Goal: Information Seeking & Learning: Learn about a topic

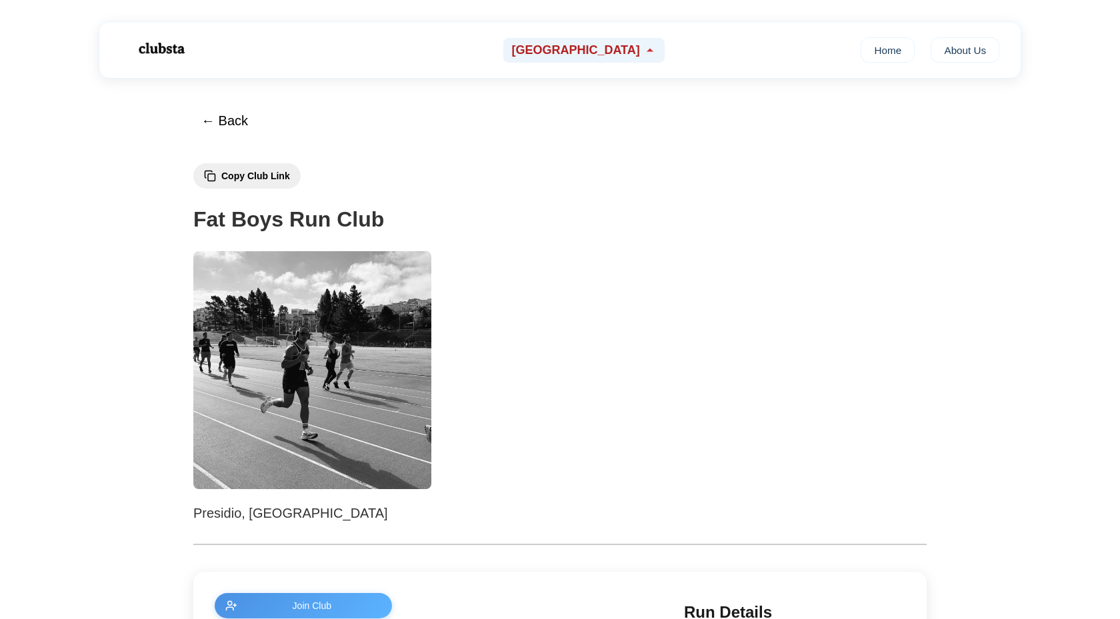
click at [613, 49] on span "[GEOGRAPHIC_DATA]" at bounding box center [575, 50] width 128 height 14
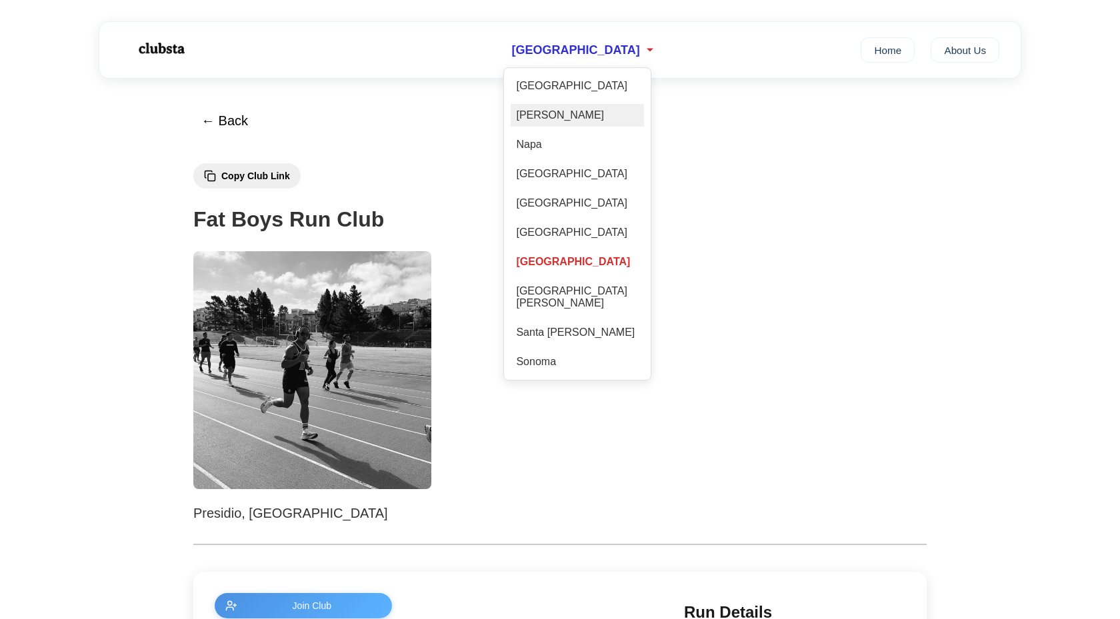
click at [557, 121] on div "[PERSON_NAME]" at bounding box center [577, 115] width 133 height 23
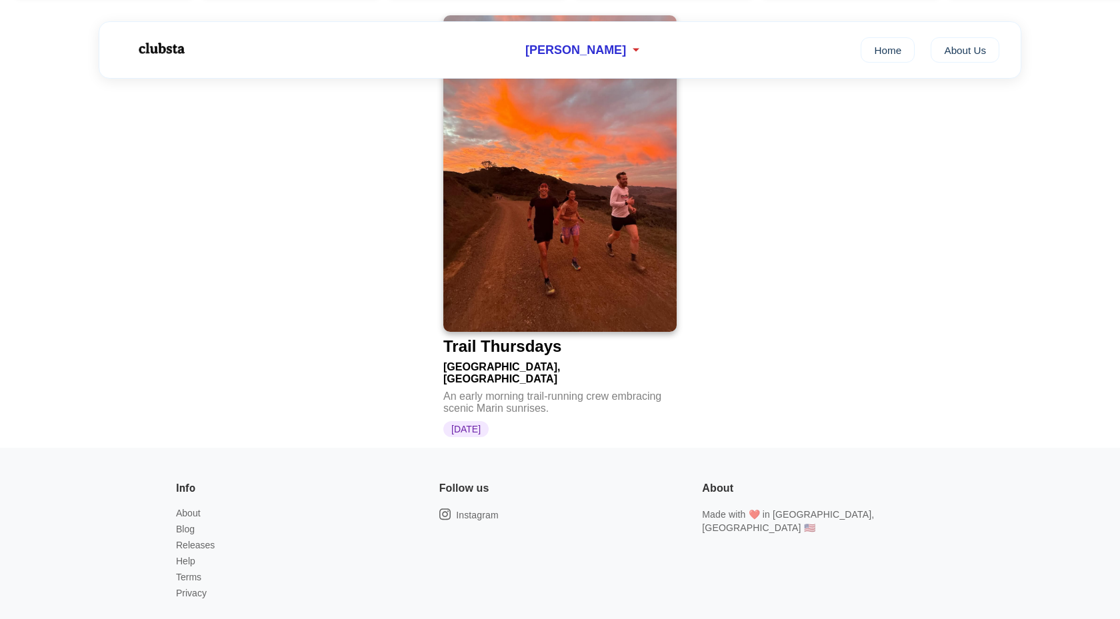
scroll to position [164, 0]
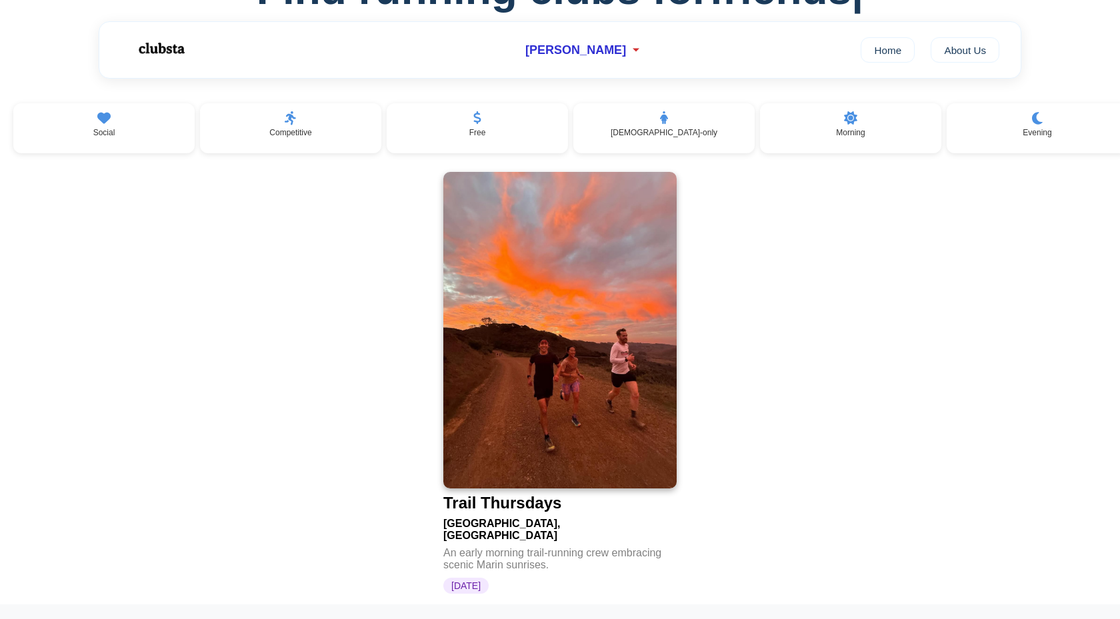
click at [582, 327] on img at bounding box center [559, 330] width 233 height 317
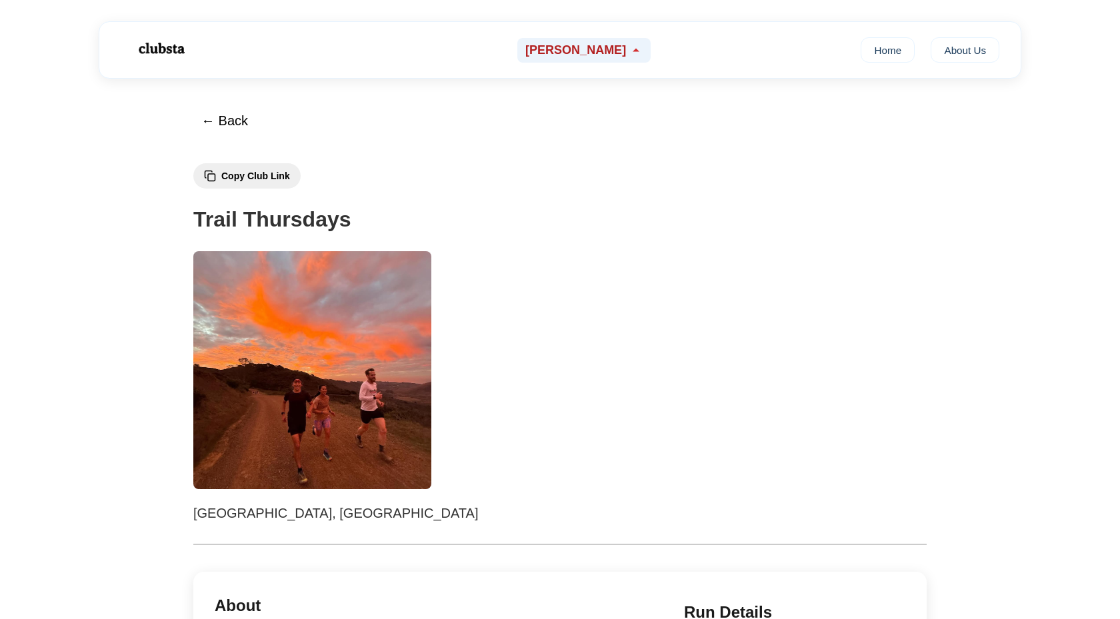
click at [613, 41] on div "[PERSON_NAME]" at bounding box center [583, 50] width 133 height 25
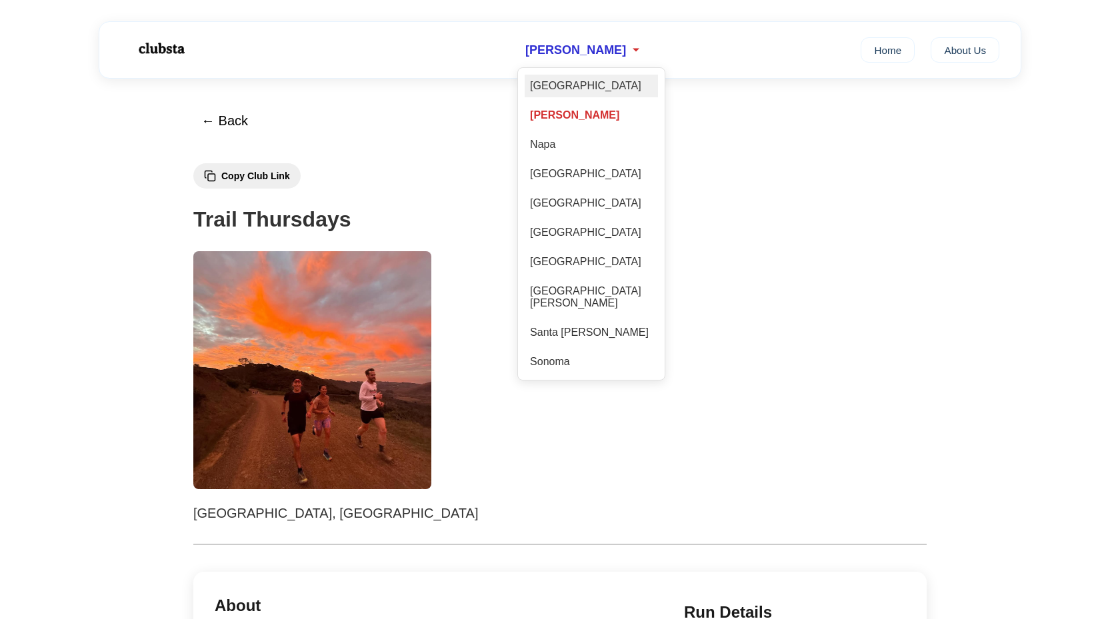
click at [597, 79] on div "[GEOGRAPHIC_DATA]" at bounding box center [591, 86] width 133 height 23
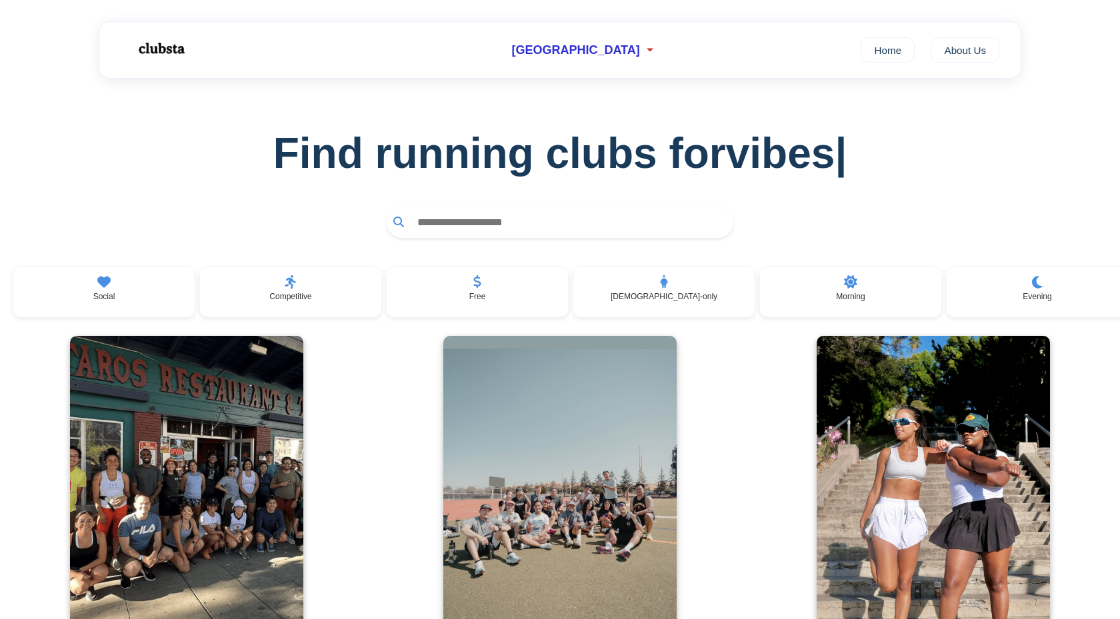
scroll to position [260, 0]
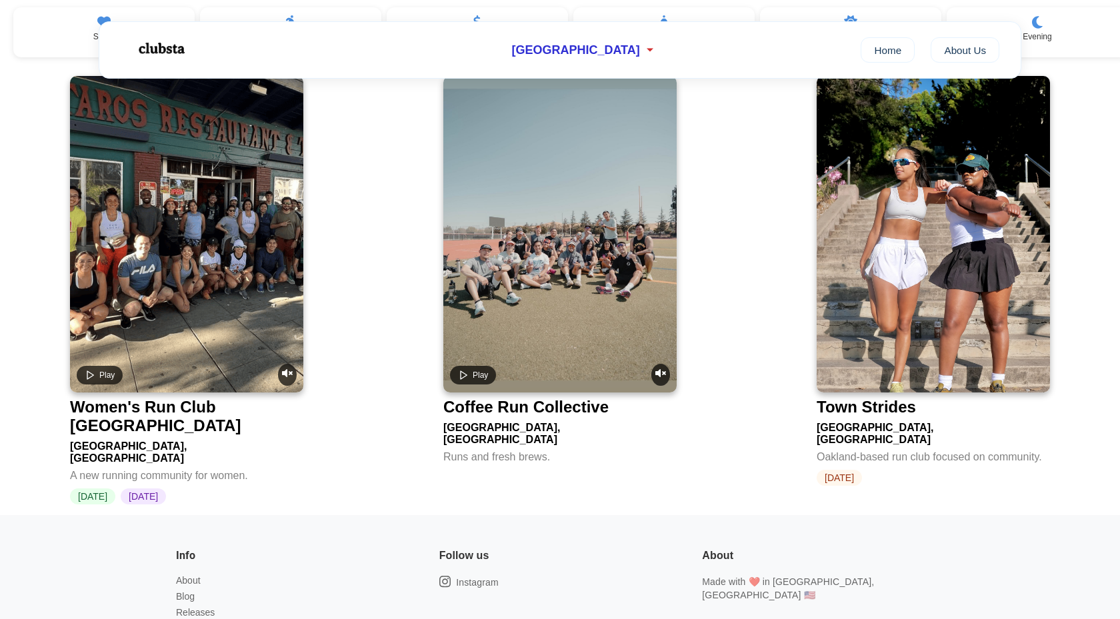
click at [522, 190] on video at bounding box center [559, 234] width 233 height 317
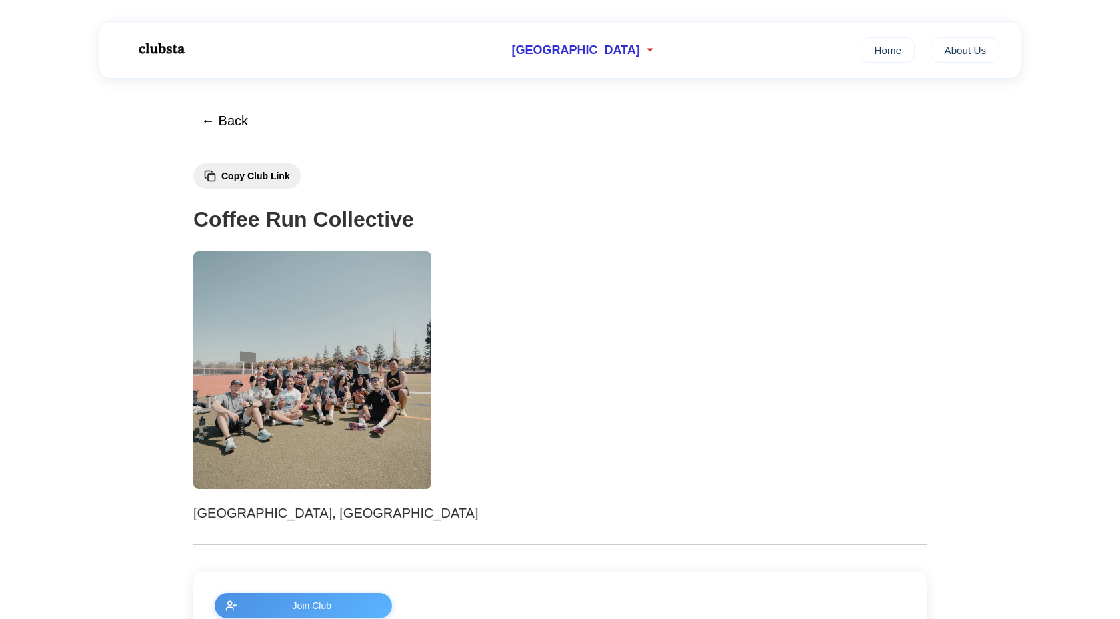
scroll to position [584, 0]
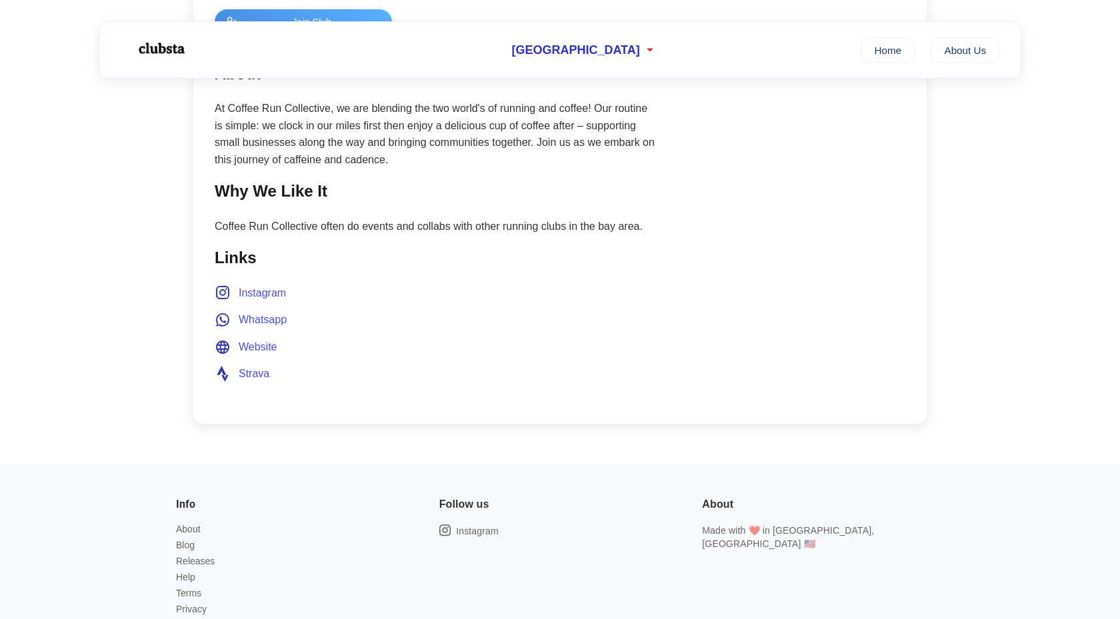
click at [319, 415] on div "Join Club About At Coffee Run Collective, we are blending the two world's of ru…" at bounding box center [559, 206] width 733 height 436
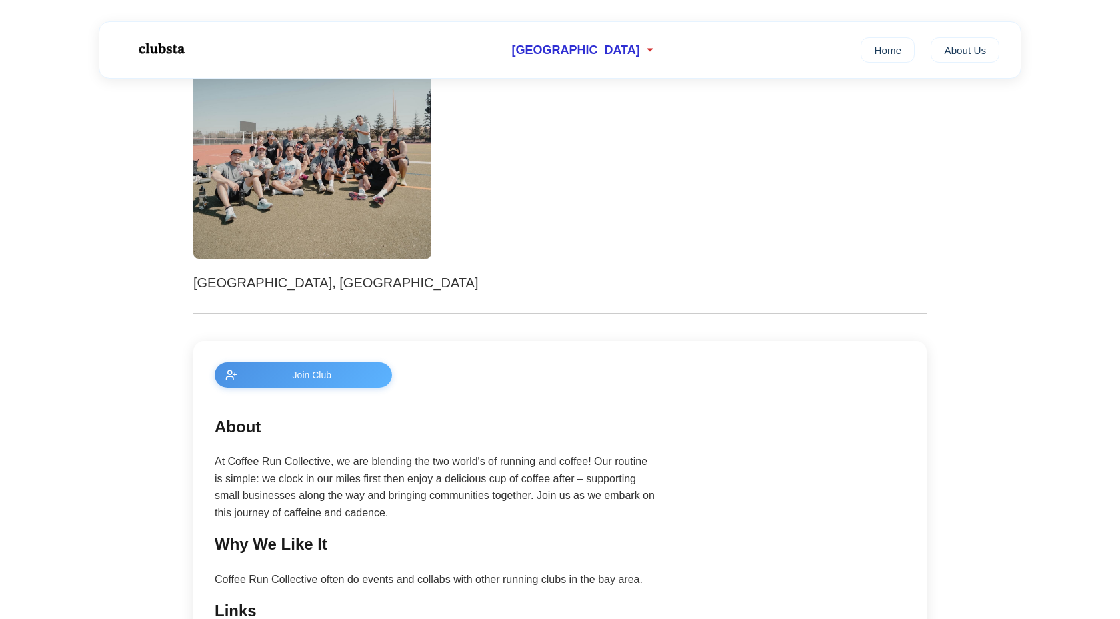
scroll to position [629, 0]
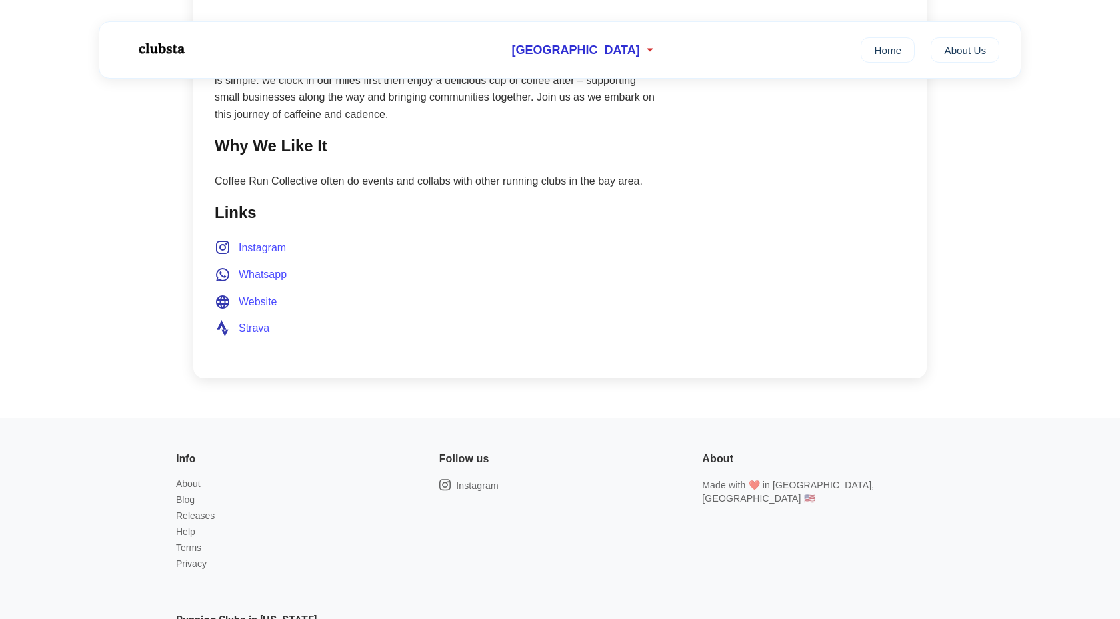
click at [274, 254] on span "Instagram" at bounding box center [262, 247] width 47 height 17
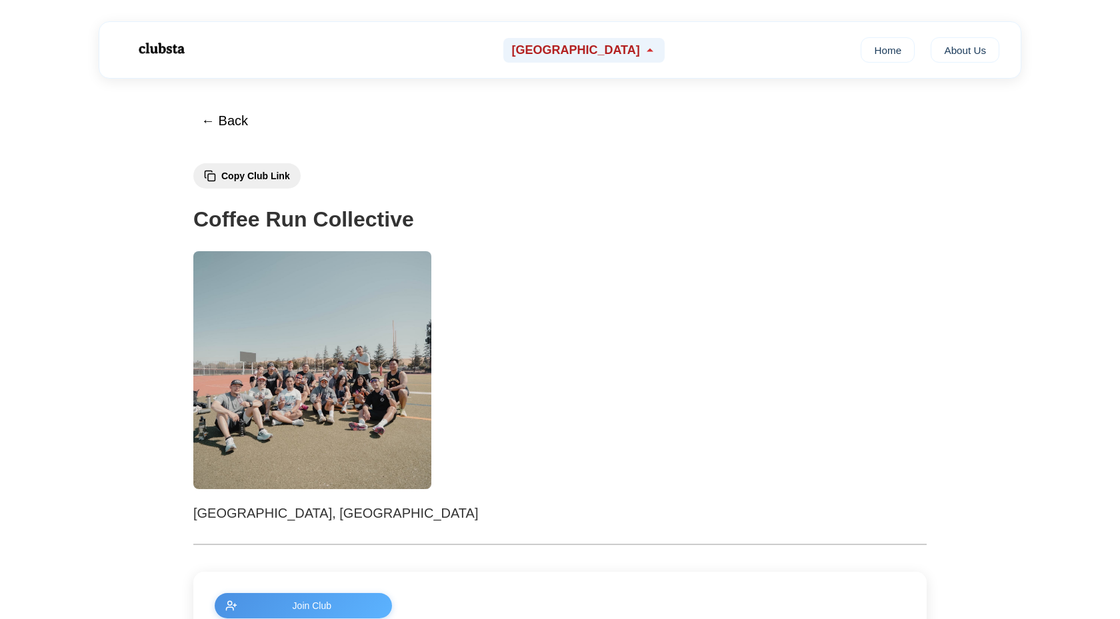
click at [579, 63] on div "[GEOGRAPHIC_DATA] Home About Us" at bounding box center [560, 49] width 923 height 57
click at [585, 51] on span "[GEOGRAPHIC_DATA]" at bounding box center [575, 50] width 128 height 14
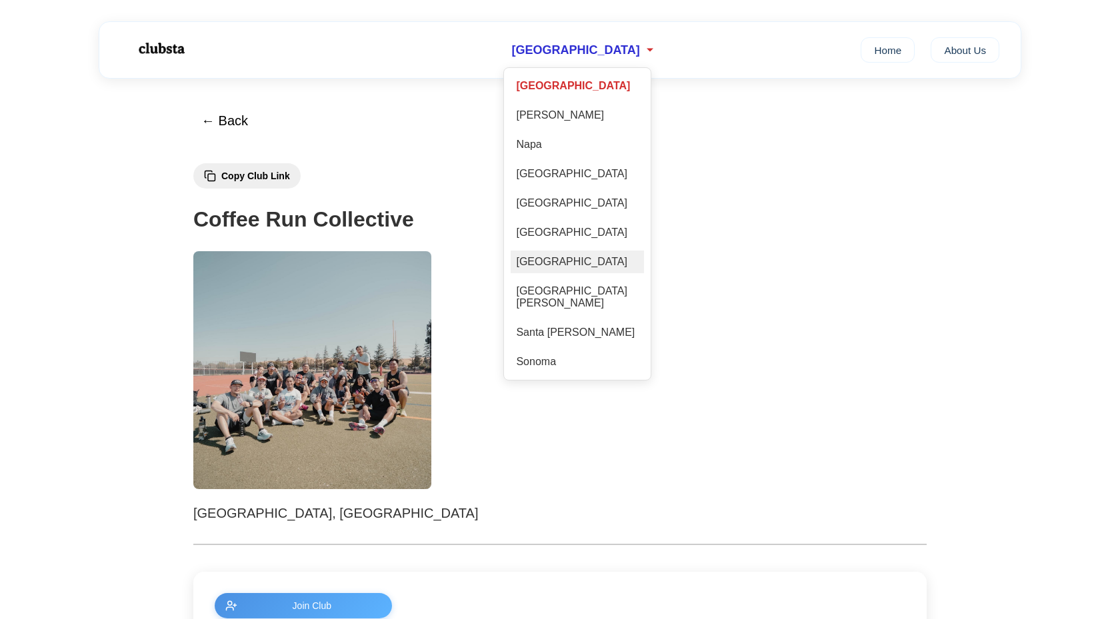
click at [575, 269] on div "[GEOGRAPHIC_DATA]" at bounding box center [577, 262] width 133 height 23
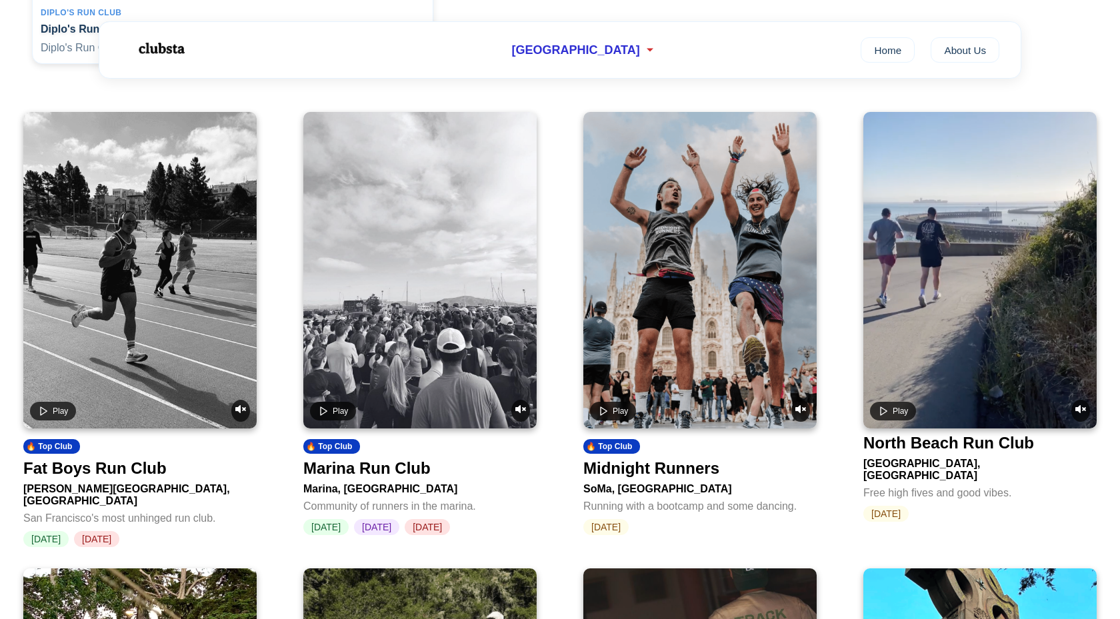
scroll to position [535, 0]
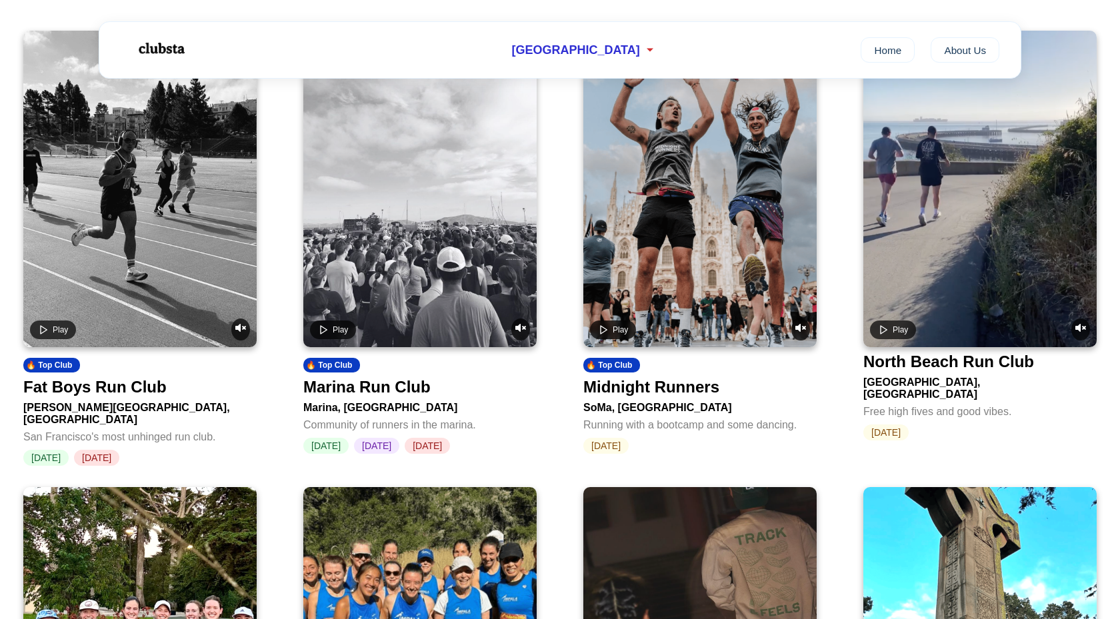
click at [953, 261] on video at bounding box center [979, 189] width 233 height 317
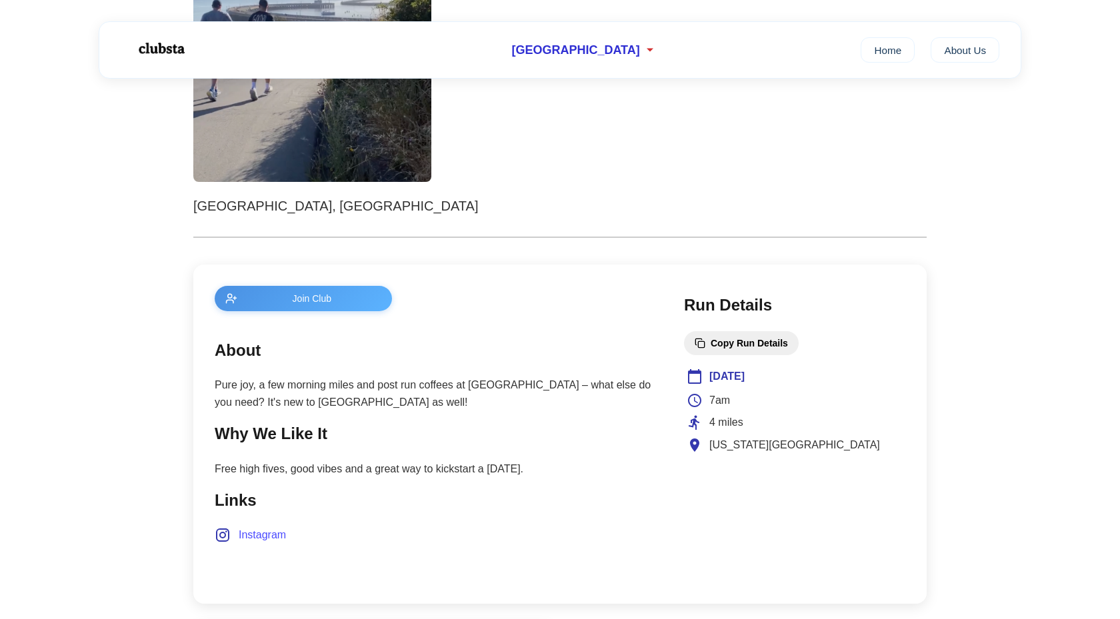
scroll to position [353, 0]
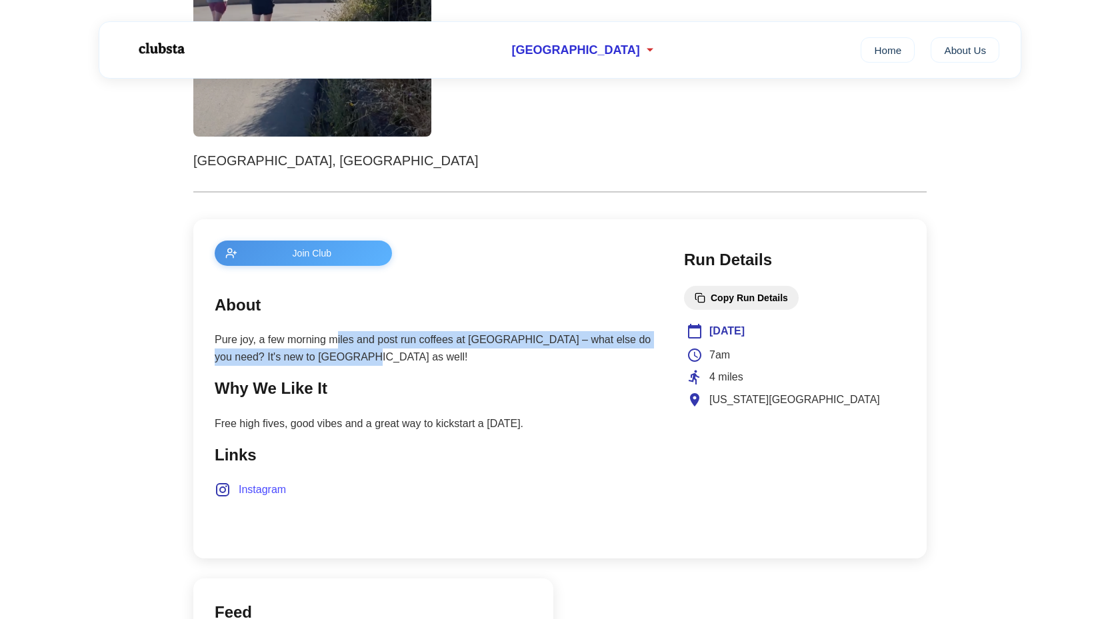
drag, startPoint x: 361, startPoint y: 355, endPoint x: 336, endPoint y: 338, distance: 30.1
click at [336, 338] on p "Pure joy, a few morning miles and post run coffees at [GEOGRAPHIC_DATA] – what …" at bounding box center [436, 348] width 443 height 34
click at [349, 359] on p "Pure joy, a few morning miles and post run coffees at [GEOGRAPHIC_DATA] – what …" at bounding box center [436, 348] width 443 height 34
drag, startPoint x: 378, startPoint y: 359, endPoint x: 325, endPoint y: 314, distance: 70.0
click at [325, 314] on section "About Pure joy, a few morning miles and post run coffees at [GEOGRAPHIC_DATA] –…" at bounding box center [436, 329] width 443 height 73
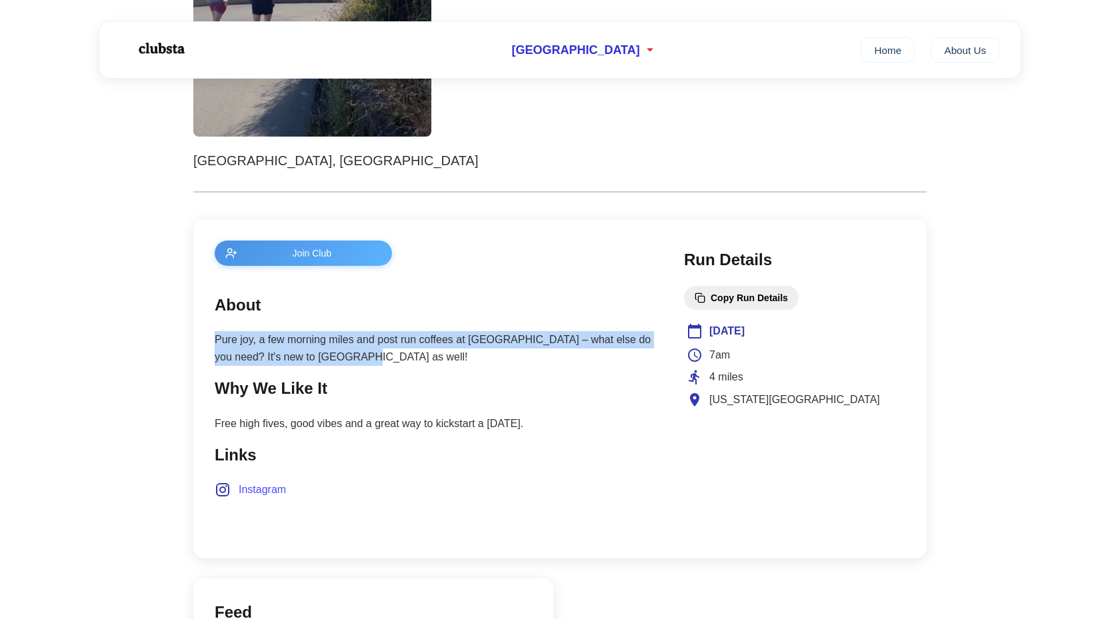
click at [353, 361] on p "Pure joy, a few morning miles and post run coffees at [GEOGRAPHIC_DATA] – what …" at bounding box center [436, 348] width 443 height 34
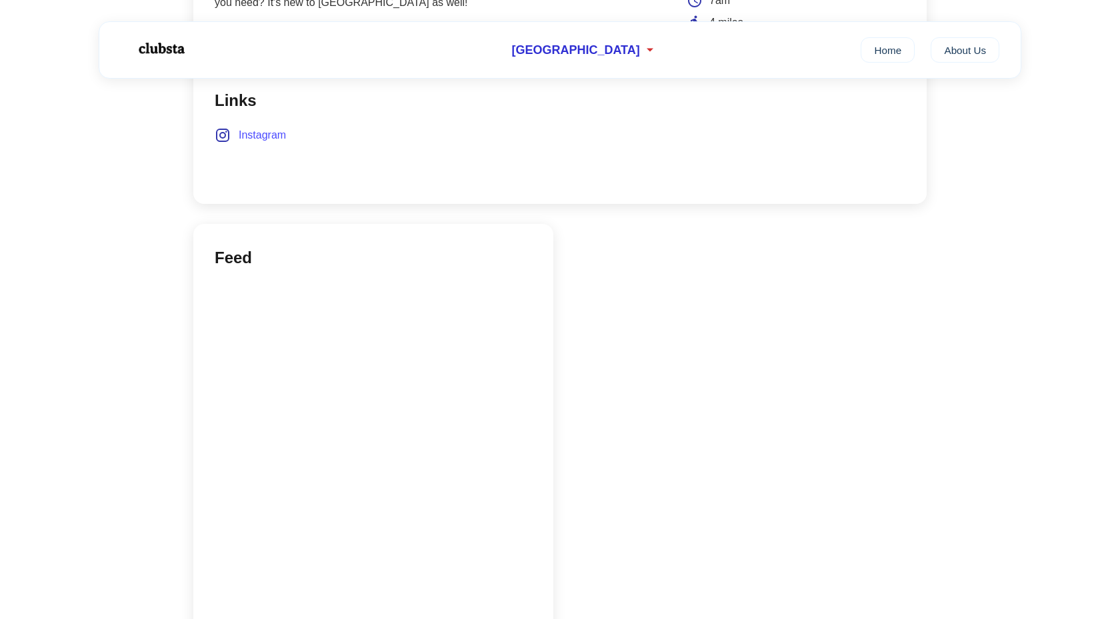
scroll to position [358, 0]
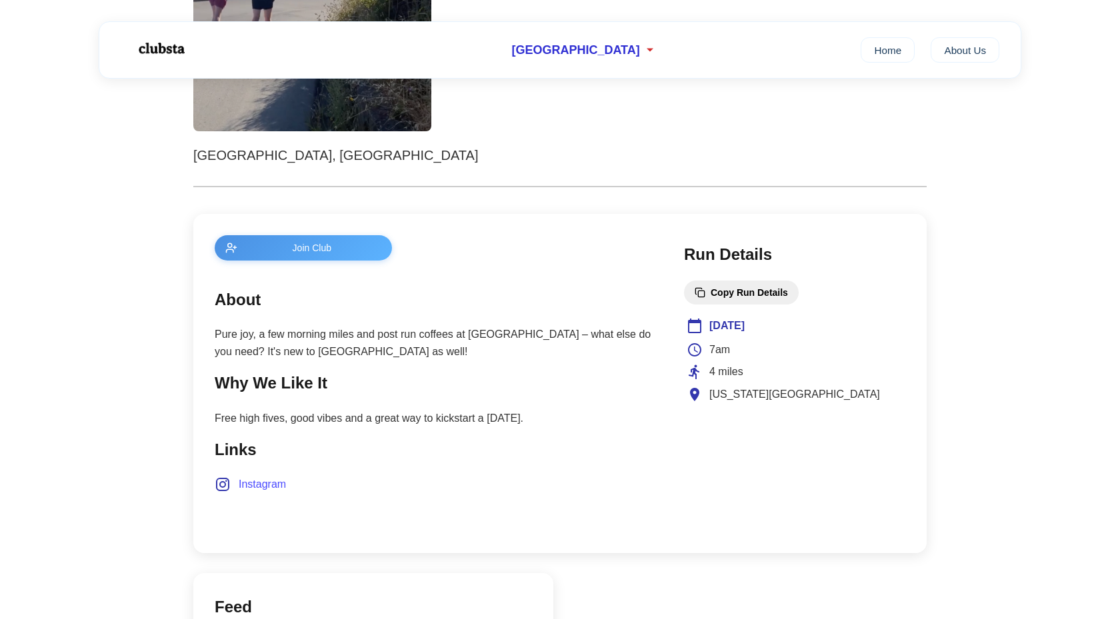
click at [273, 488] on span "Instagram" at bounding box center [262, 484] width 47 height 17
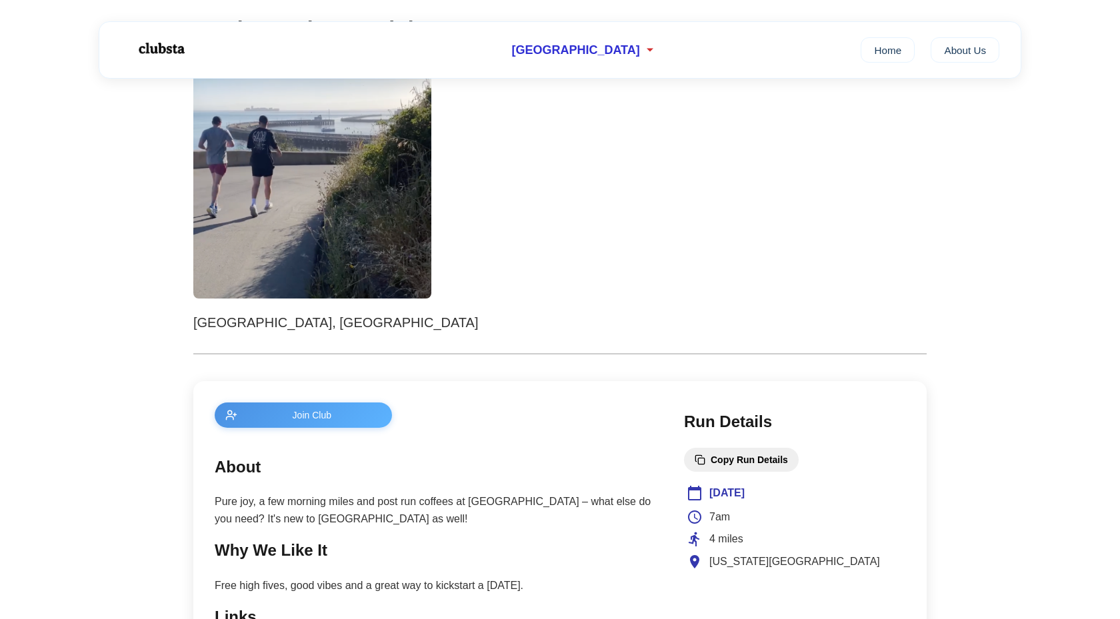
scroll to position [0, 0]
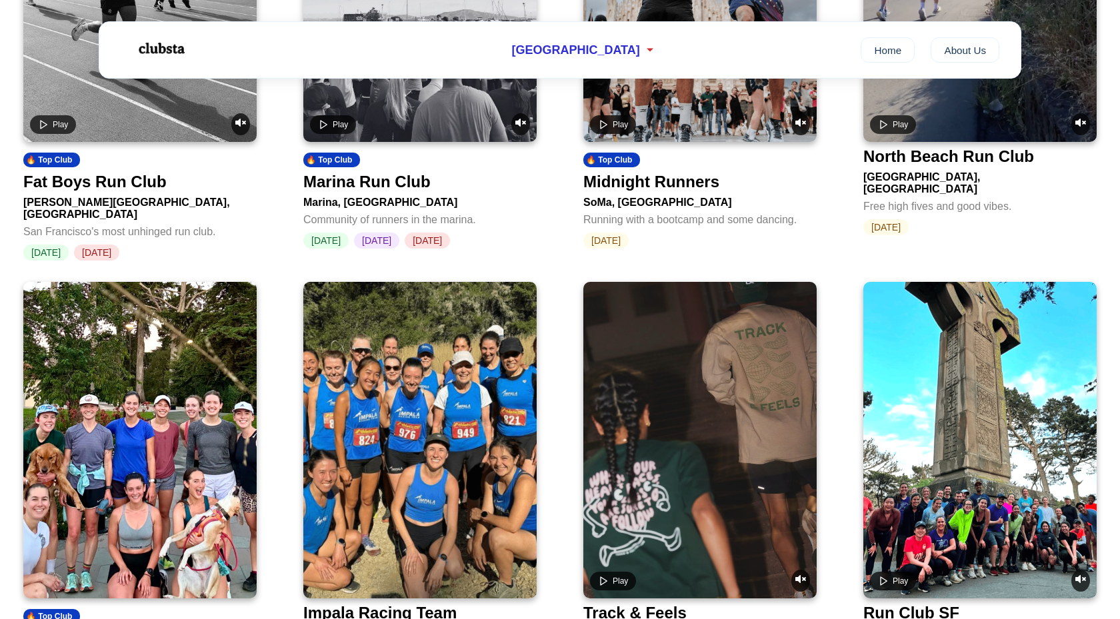
scroll to position [887, 0]
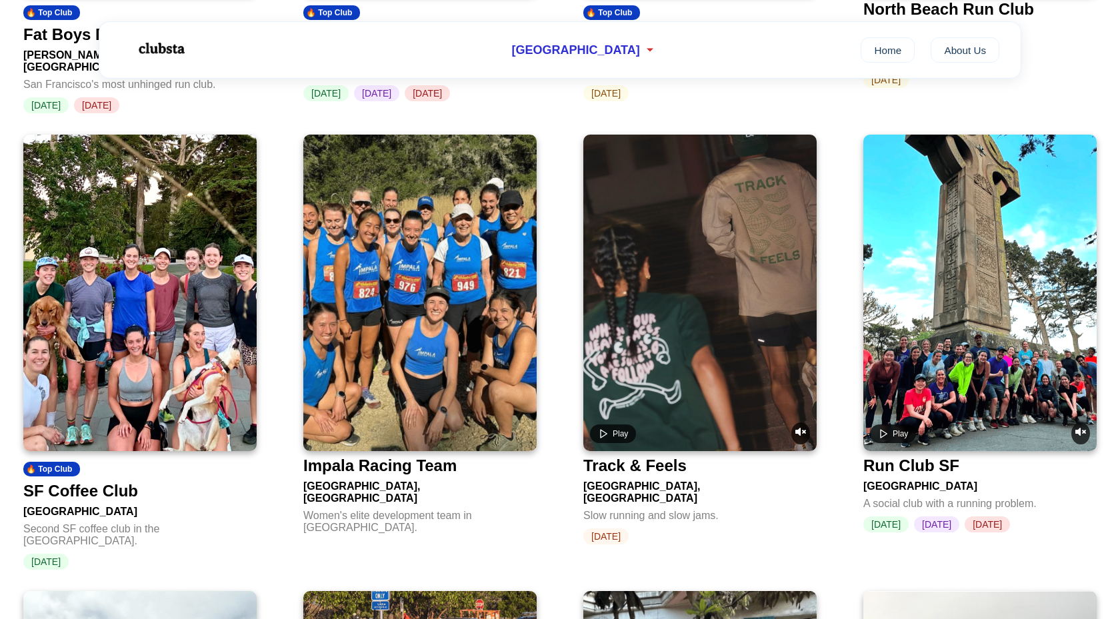
click at [202, 386] on img at bounding box center [139, 293] width 233 height 317
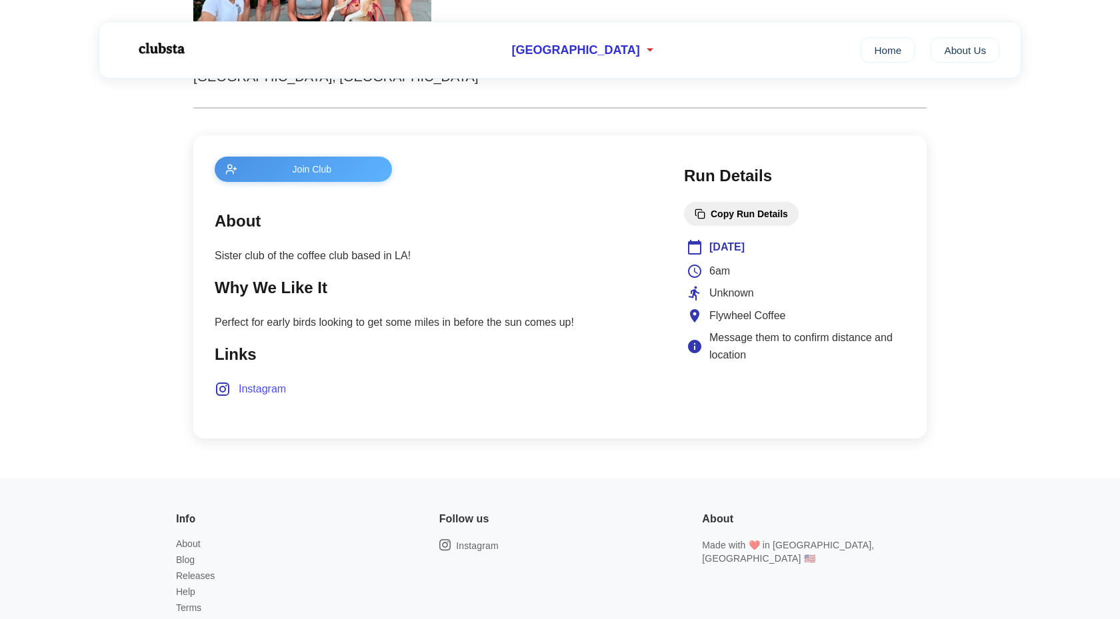
scroll to position [269, 0]
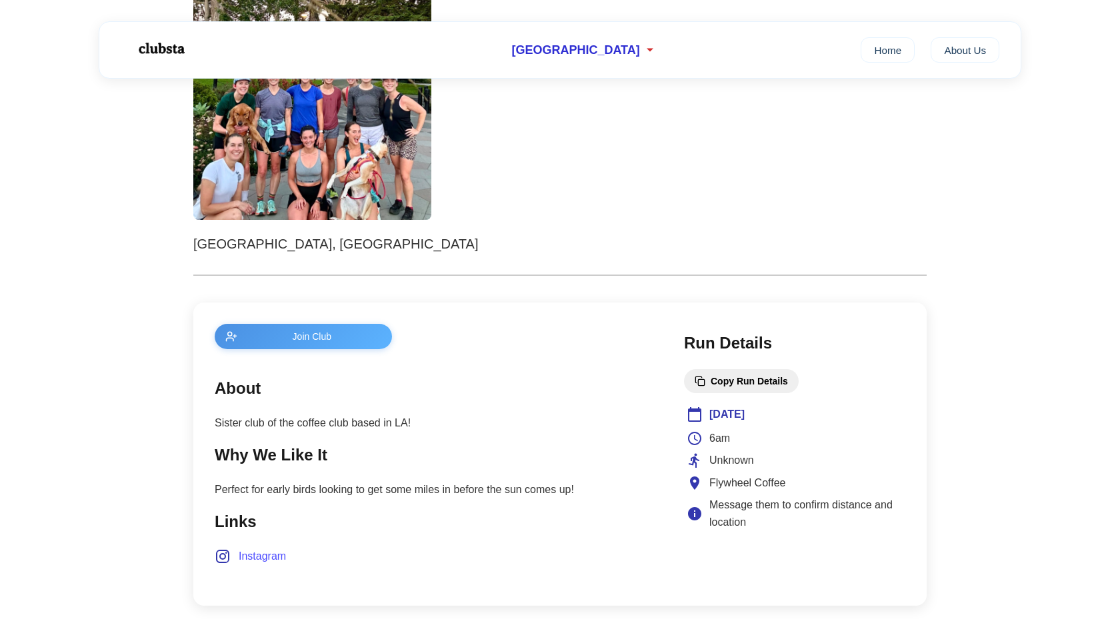
click at [257, 562] on span "Instagram" at bounding box center [262, 556] width 47 height 17
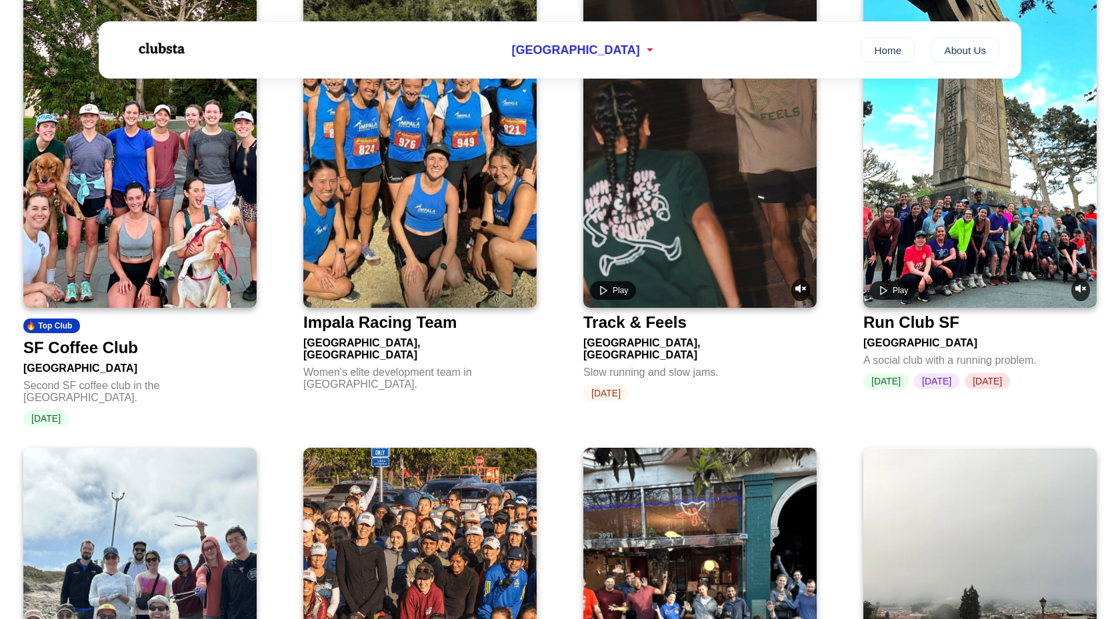
scroll to position [1030, 0]
click at [985, 203] on video at bounding box center [979, 150] width 233 height 317
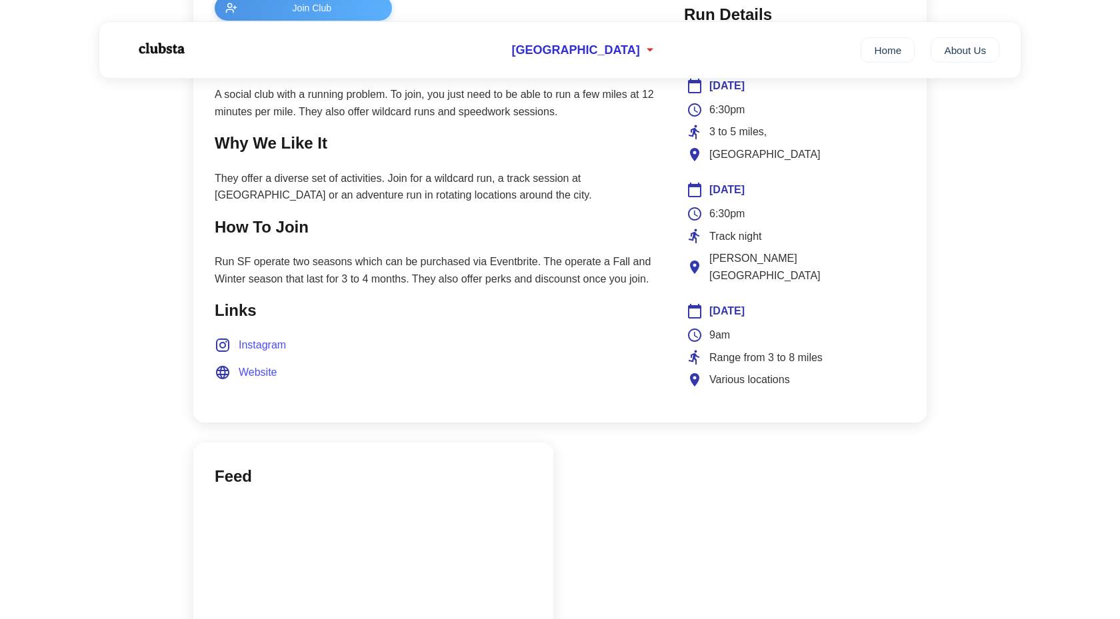
scroll to position [553, 0]
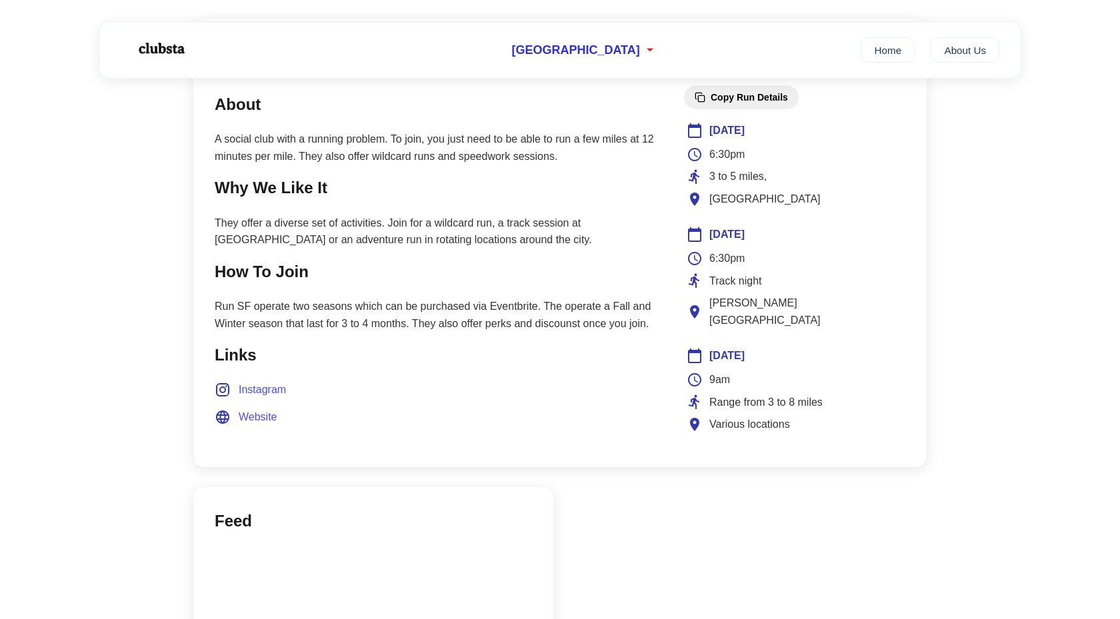
click at [253, 384] on span "Instagram" at bounding box center [262, 389] width 47 height 17
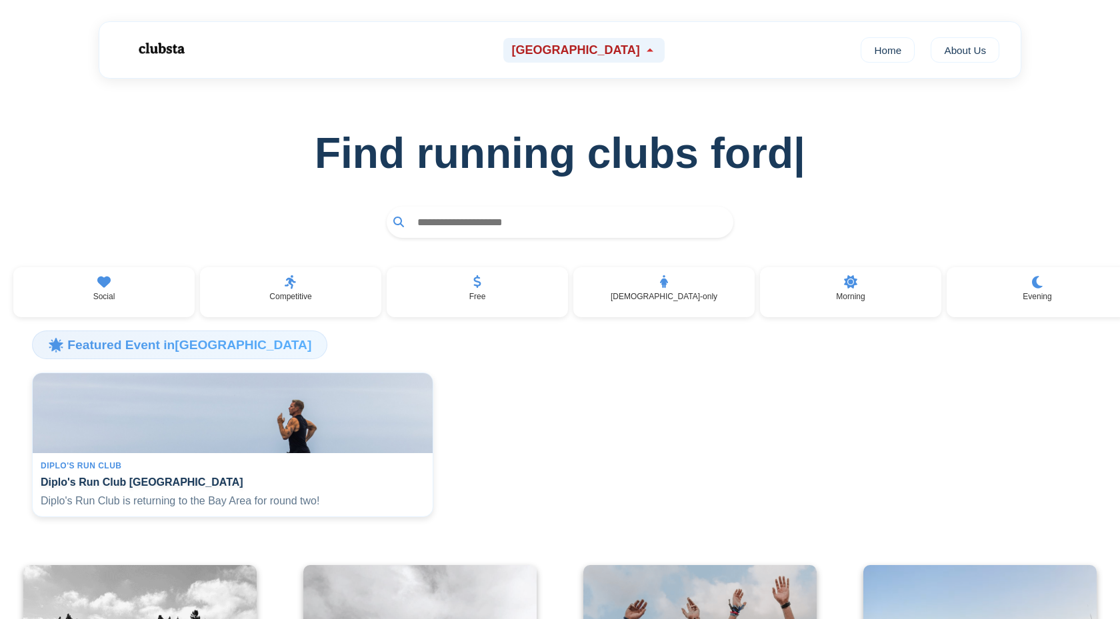
click at [612, 56] on span "[GEOGRAPHIC_DATA]" at bounding box center [575, 50] width 128 height 14
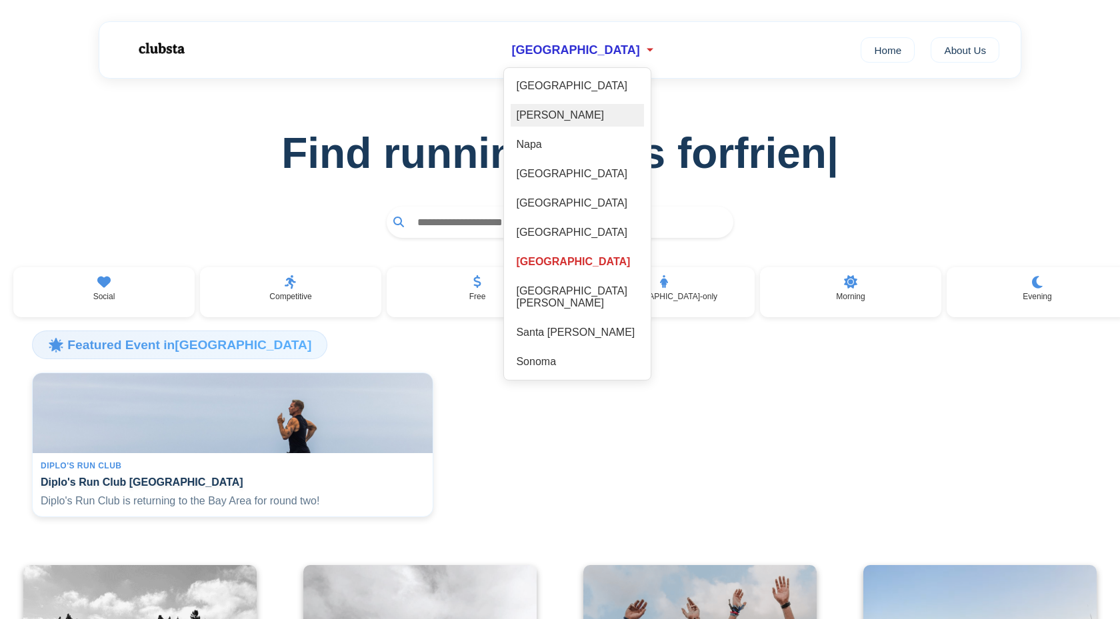
click at [569, 119] on div "[PERSON_NAME]" at bounding box center [577, 115] width 133 height 23
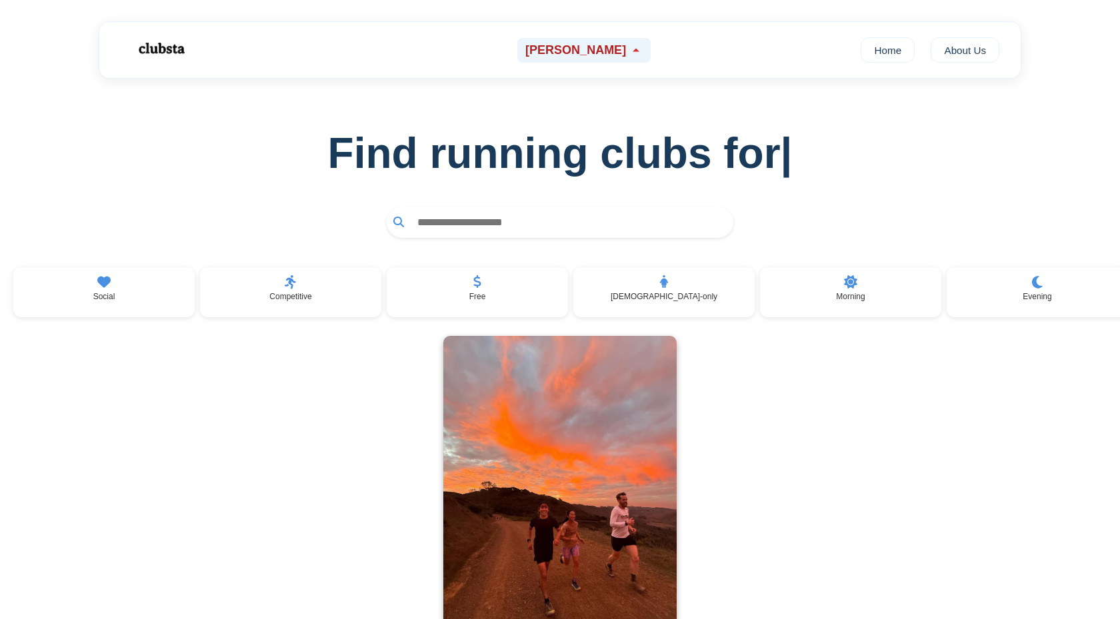
click at [586, 51] on span "[PERSON_NAME]" at bounding box center [575, 50] width 101 height 14
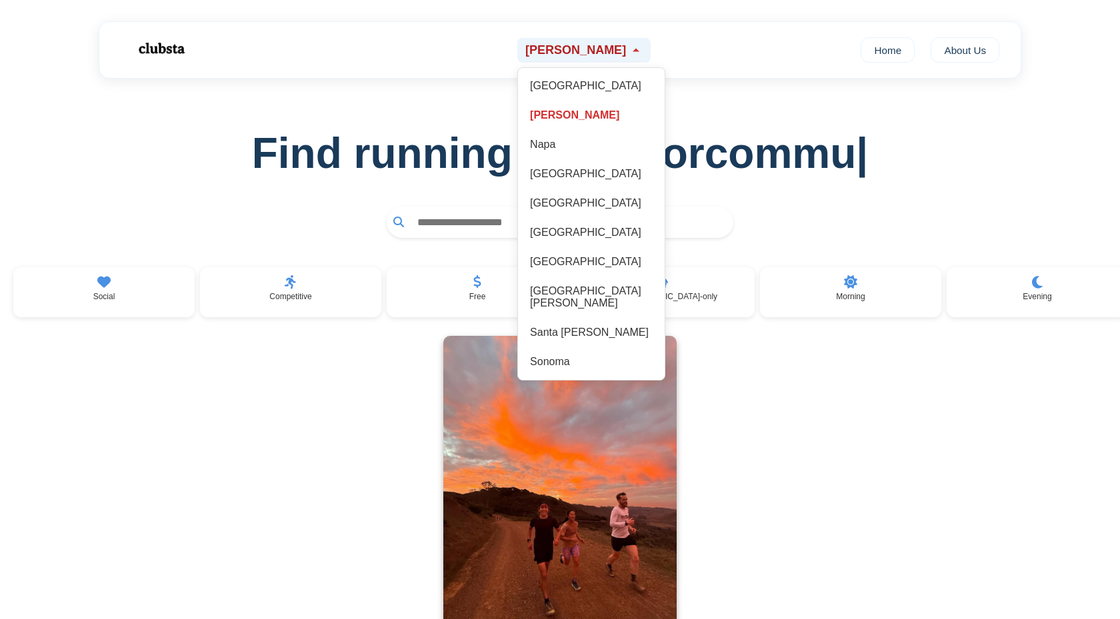
click at [586, 51] on span "[PERSON_NAME]" at bounding box center [575, 50] width 101 height 14
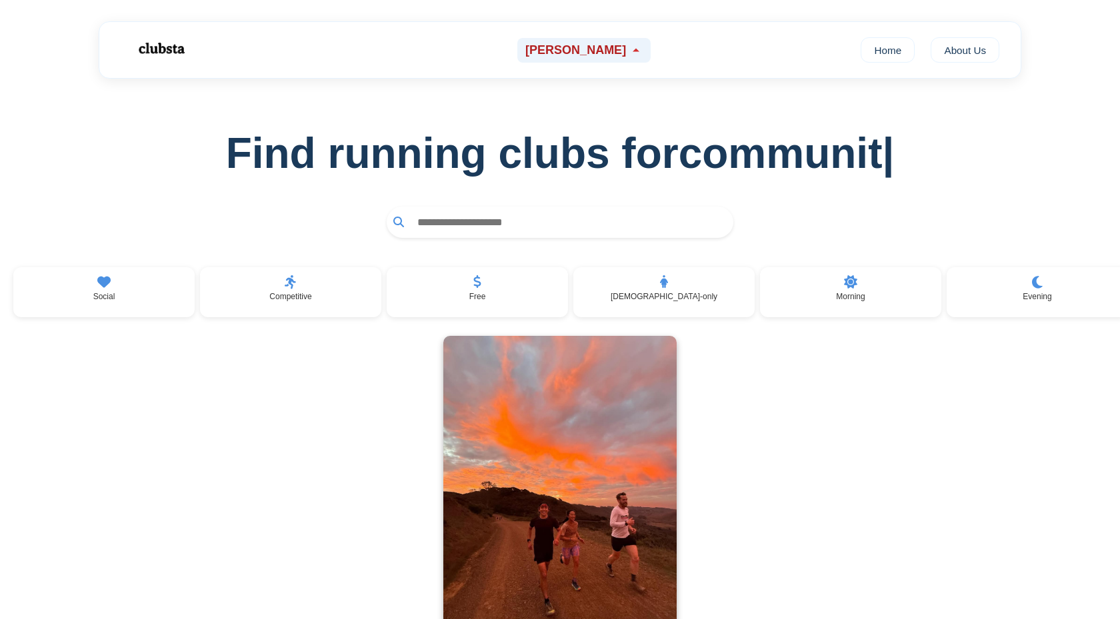
click at [586, 51] on span "[PERSON_NAME]" at bounding box center [575, 50] width 101 height 14
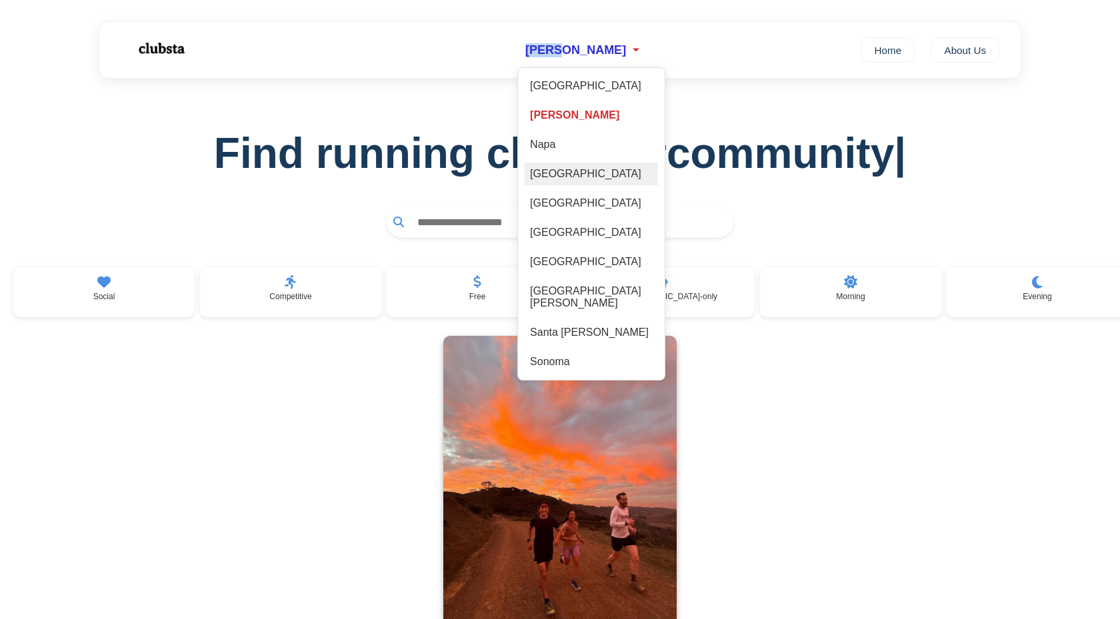
click at [576, 183] on div "[GEOGRAPHIC_DATA]" at bounding box center [591, 174] width 133 height 23
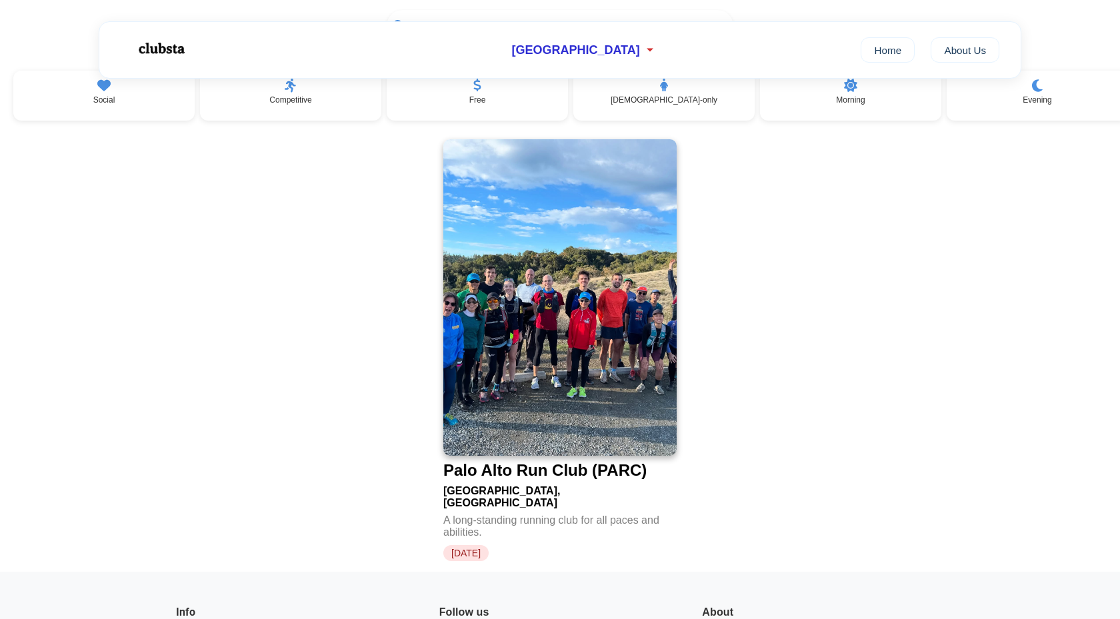
scroll to position [239, 0]
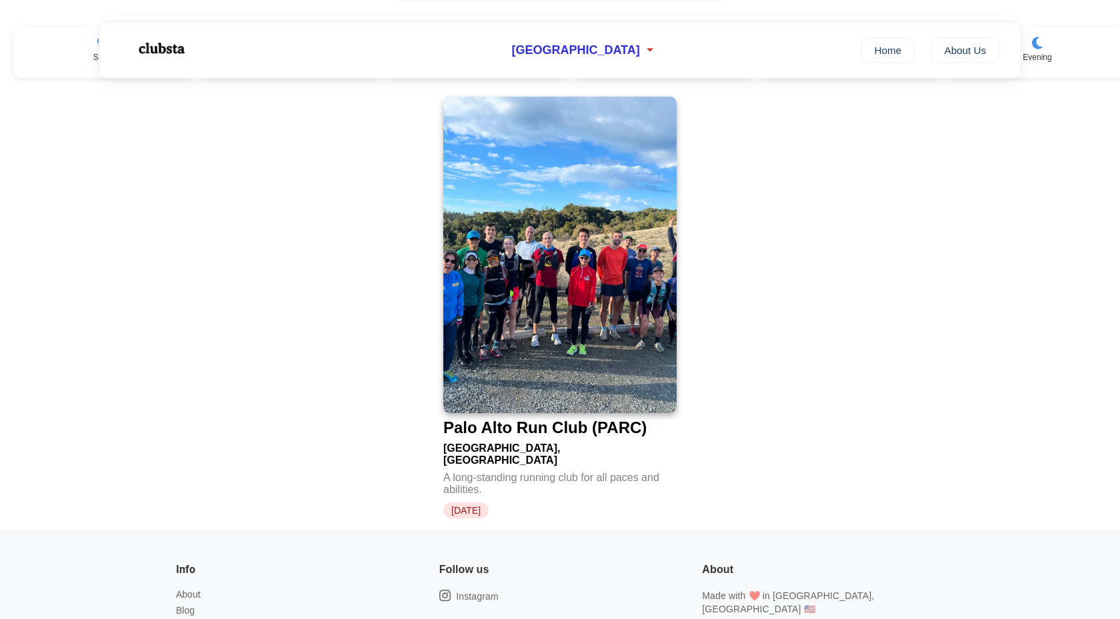
click at [564, 163] on img at bounding box center [559, 255] width 233 height 317
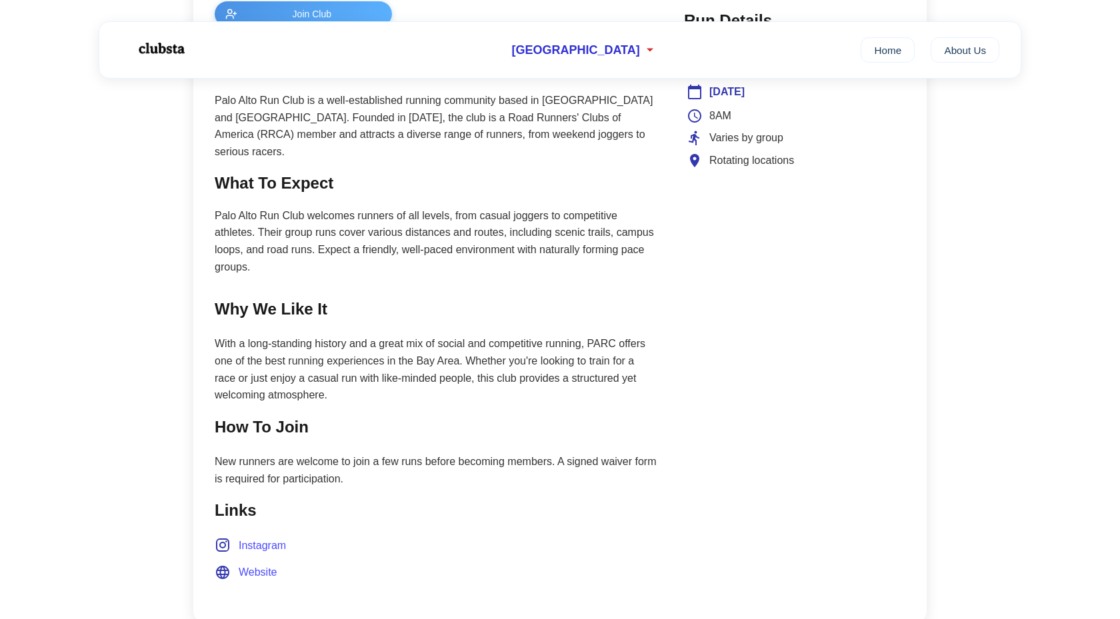
scroll to position [666, 0]
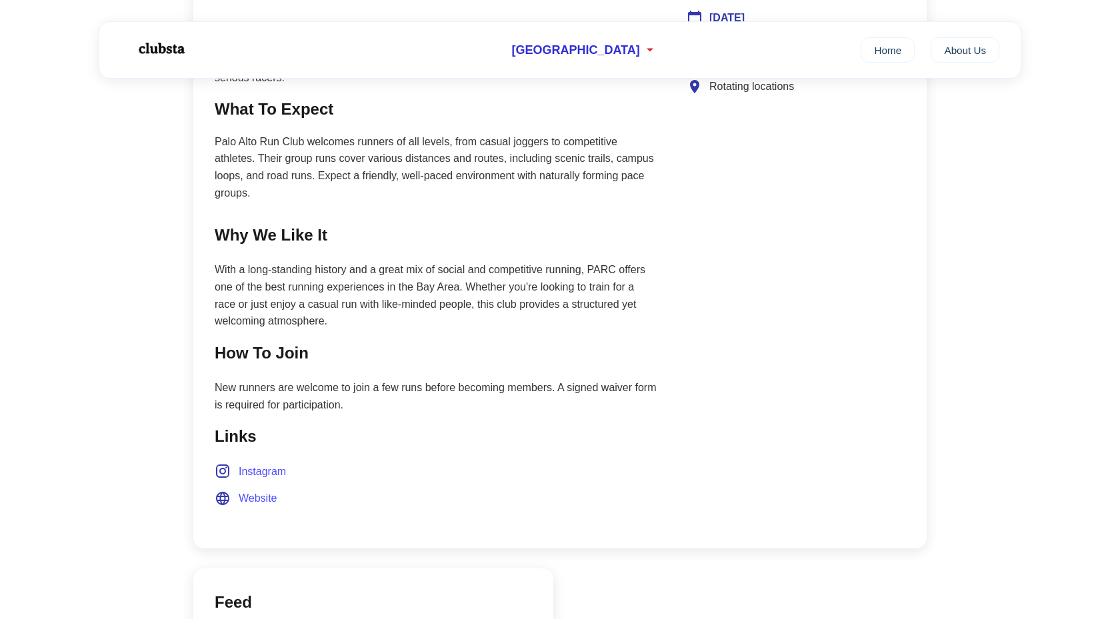
click at [278, 463] on span "Instagram" at bounding box center [262, 471] width 47 height 17
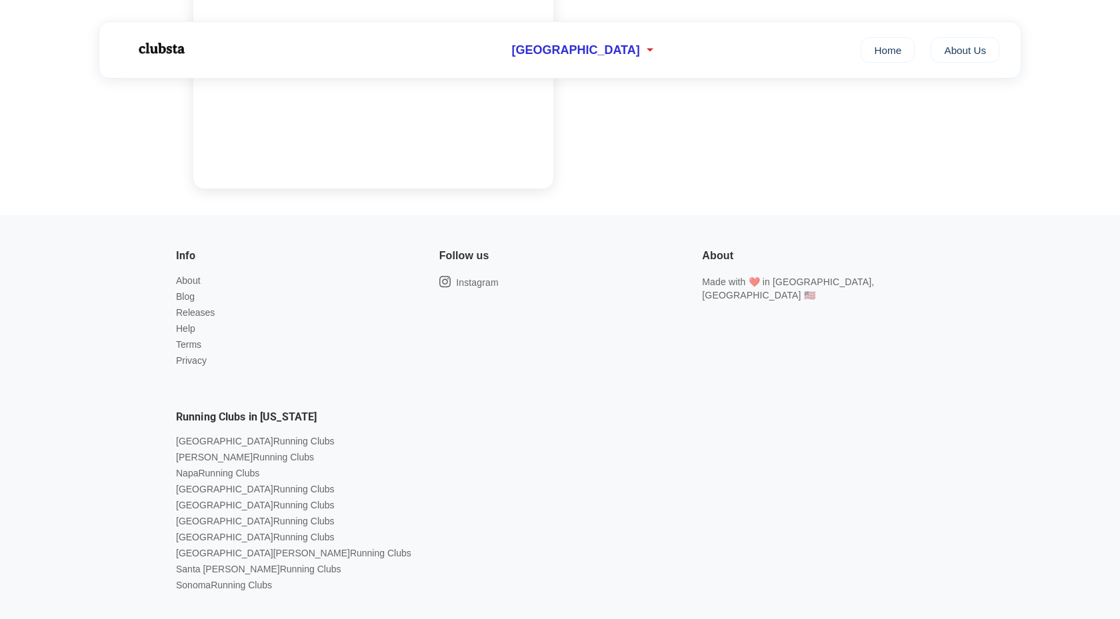
scroll to position [0, 0]
